Goal: Transaction & Acquisition: Subscribe to service/newsletter

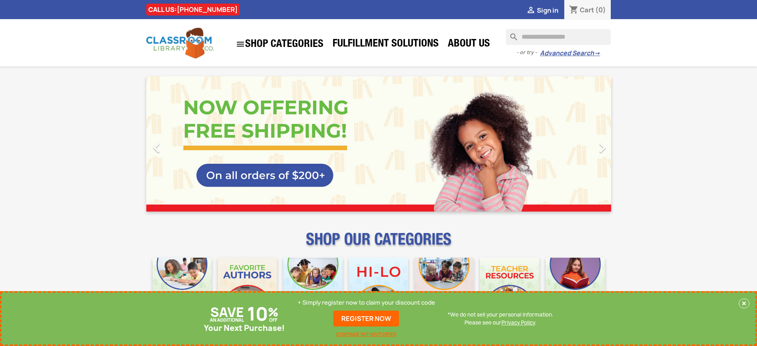
click at [366, 302] on p "+ Simply register now to claim your discount code" at bounding box center [366, 302] width 137 height 8
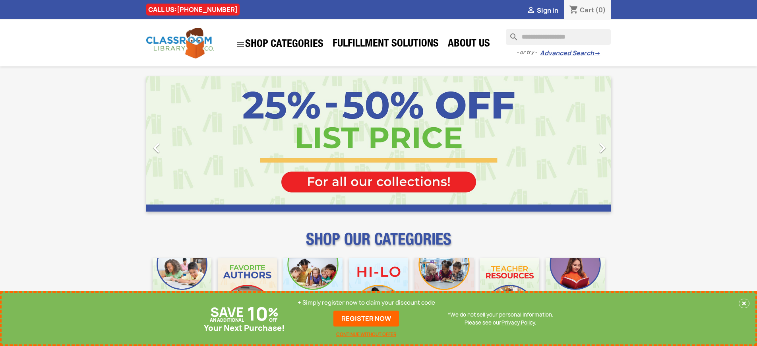
click at [366, 302] on p "+ Simply register now to claim your discount code" at bounding box center [366, 302] width 137 height 8
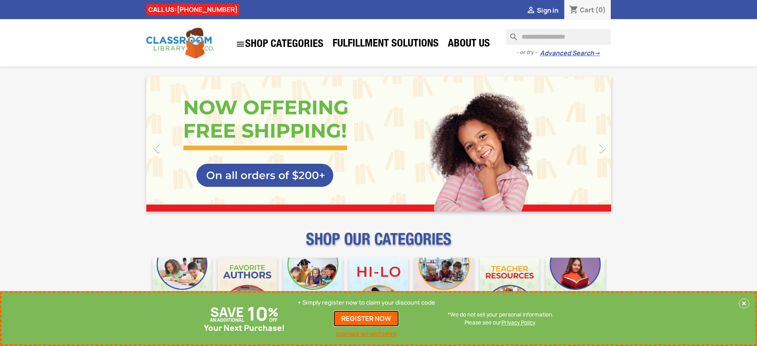
click at [366, 318] on link "REGISTER NOW" at bounding box center [366, 318] width 66 height 16
click at [366, 302] on p "+ Simply register now to claim your discount code" at bounding box center [366, 302] width 137 height 8
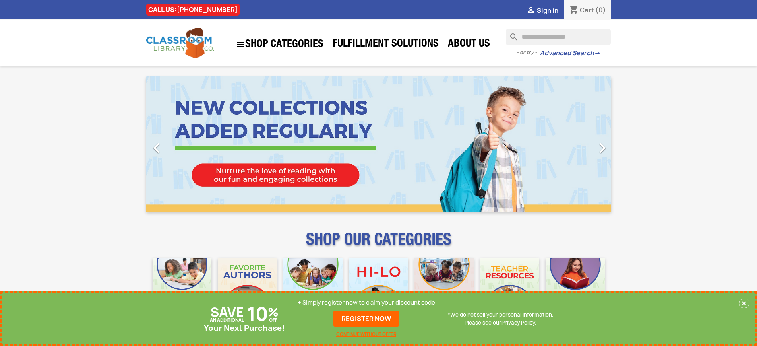
click at [366, 302] on p "+ Simply register now to claim your discount code" at bounding box center [366, 302] width 137 height 8
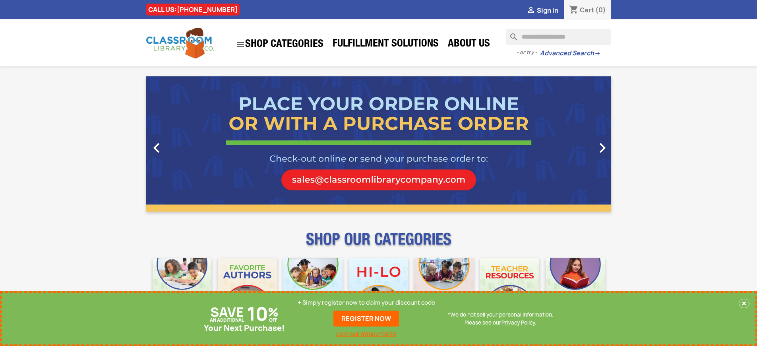
click at [366, 302] on p "+ Simply register now to claim your discount code" at bounding box center [366, 302] width 137 height 8
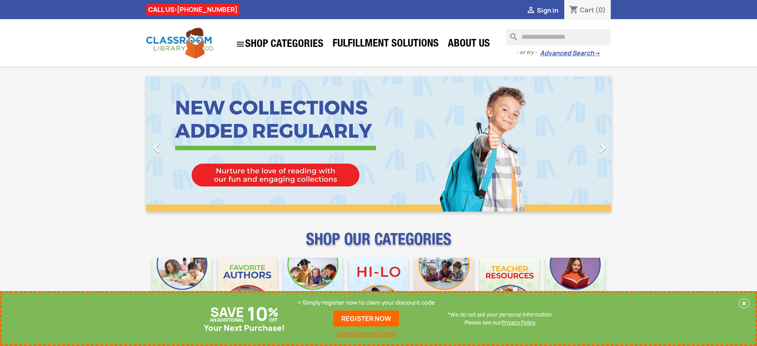
click at [366, 302] on p "+ Simply register now to claim your discount code" at bounding box center [366, 302] width 137 height 8
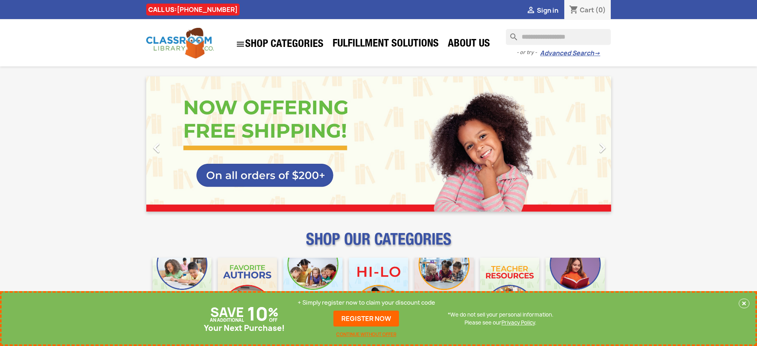
click at [366, 302] on p "+ Simply register now to claim your discount code" at bounding box center [366, 302] width 137 height 8
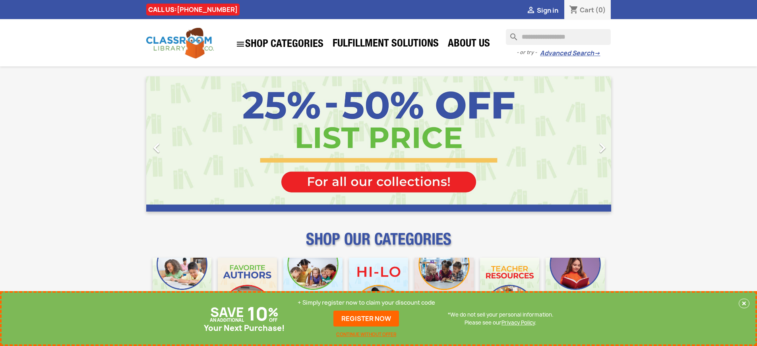
click at [366, 302] on p "+ Simply register now to claim your discount code" at bounding box center [366, 302] width 137 height 8
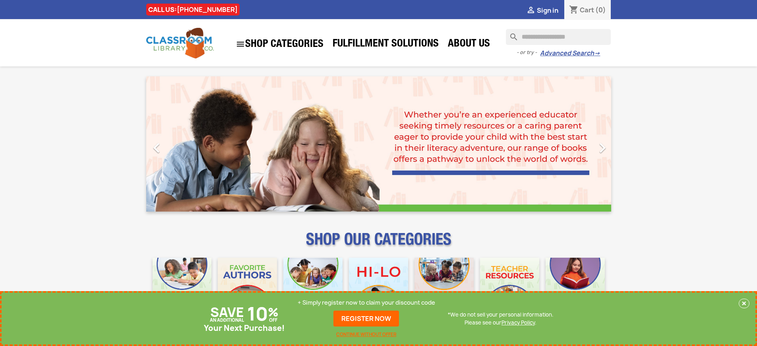
click at [366, 302] on p "+ Simply register now to claim your discount code" at bounding box center [366, 302] width 137 height 8
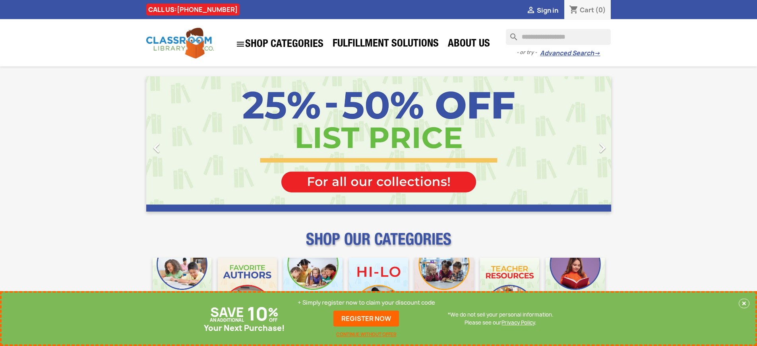
click at [366, 302] on p "+ Simply register now to claim your discount code" at bounding box center [366, 302] width 137 height 8
click at [366, 318] on link "REGISTER NOW" at bounding box center [366, 318] width 66 height 16
